Goal: Task Accomplishment & Management: Manage account settings

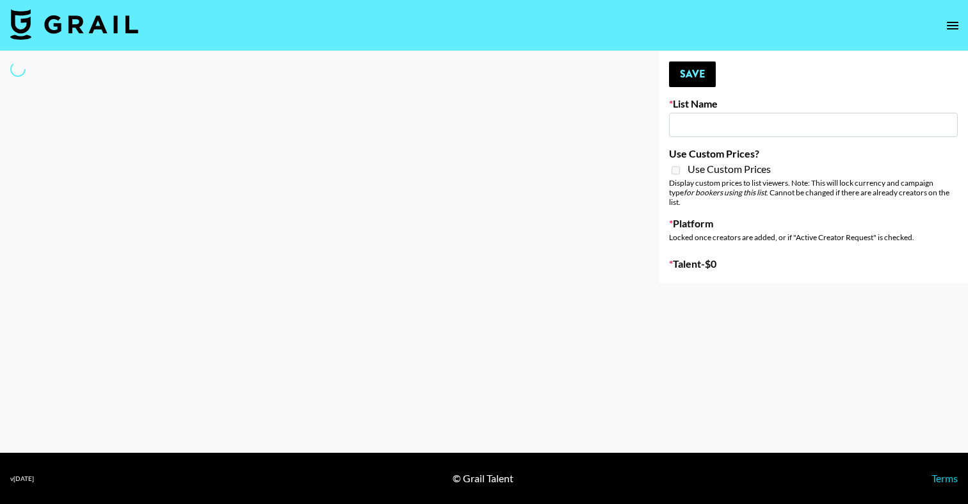
type input "Unreal Management List"
select select "Song"
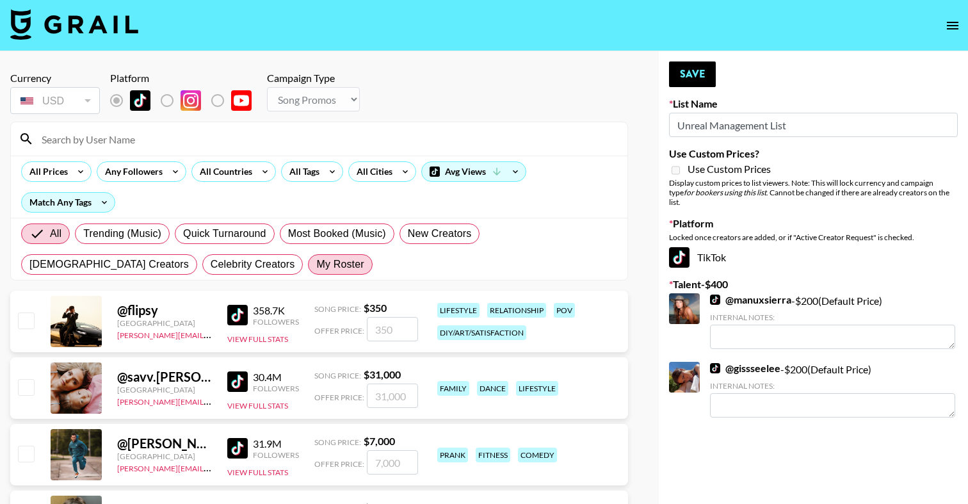
click at [316, 263] on span "My Roster" at bounding box center [339, 264] width 47 height 15
click at [316, 265] on input "My Roster" at bounding box center [316, 265] width 0 height 0
radio input "true"
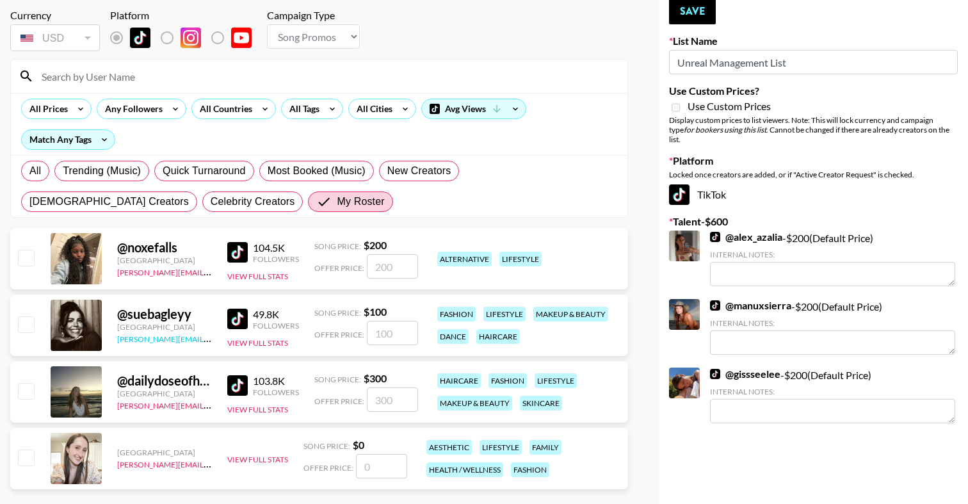
scroll to position [115, 0]
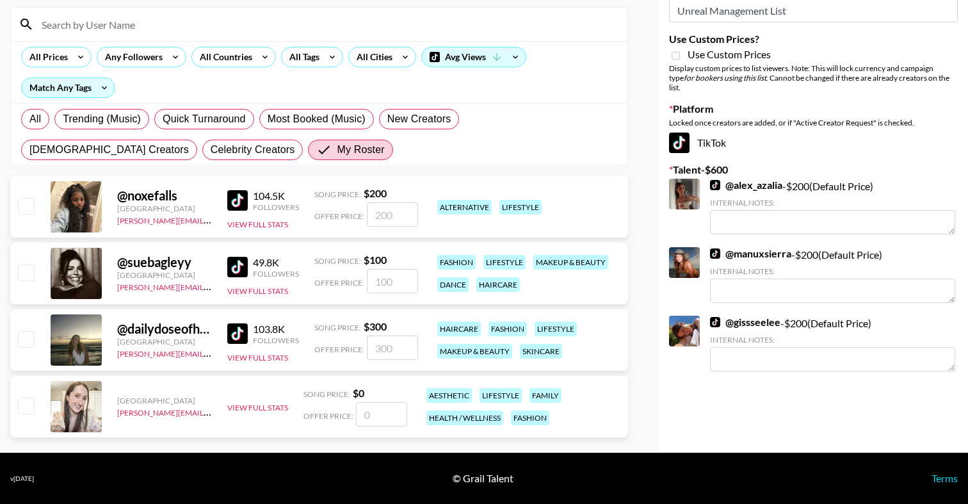
type textarea "can do 150 euro"
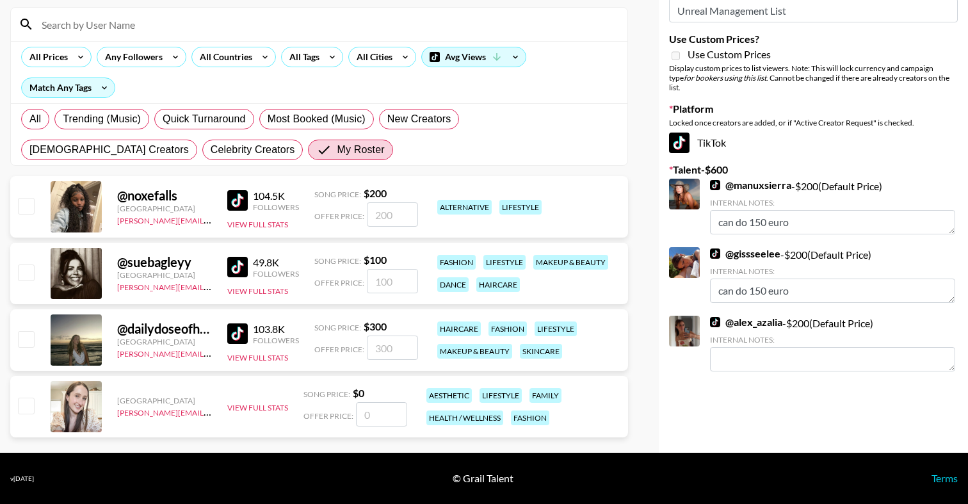
click at [25, 273] on input "checkbox" at bounding box center [25, 272] width 15 height 15
checkbox input "true"
type input "100"
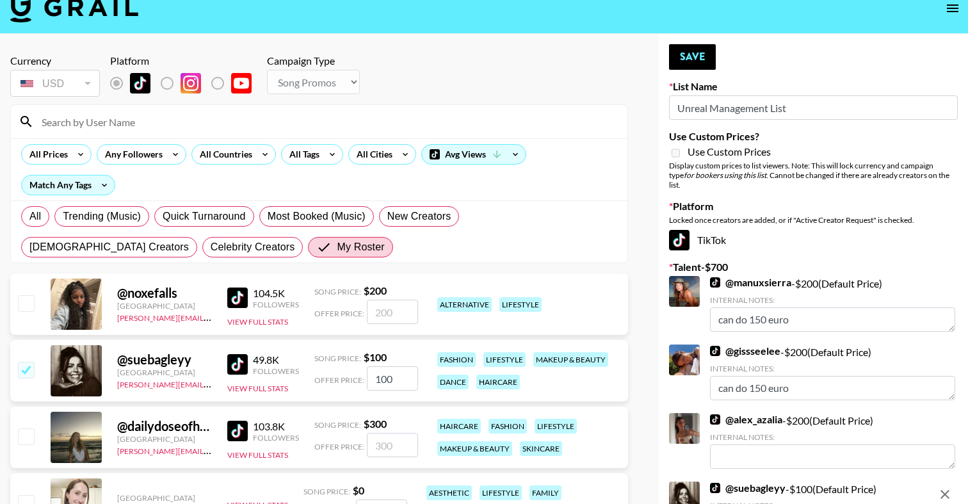
scroll to position [16, 0]
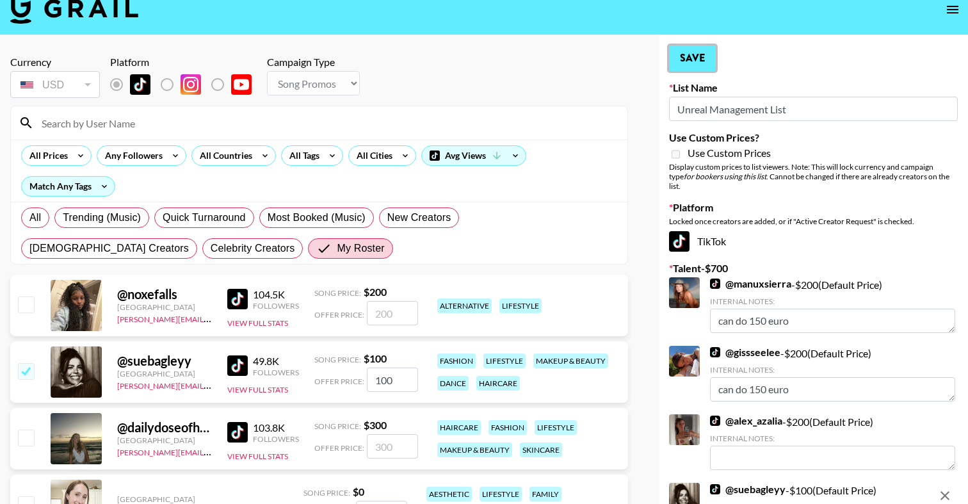
click at [690, 65] on button "Save" at bounding box center [692, 58] width 47 height 26
